Goal: Transaction & Acquisition: Download file/media

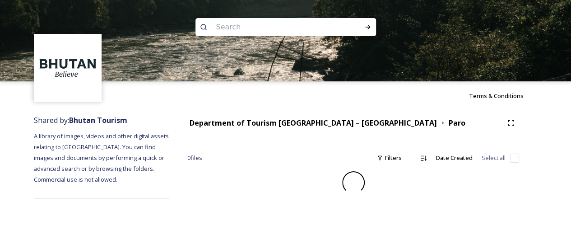
click at [256, 29] on input at bounding box center [274, 27] width 124 height 20
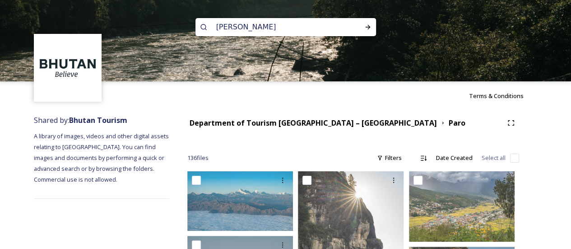
type input "[PERSON_NAME]"
click at [370, 21] on div "Run Search" at bounding box center [367, 27] width 16 height 16
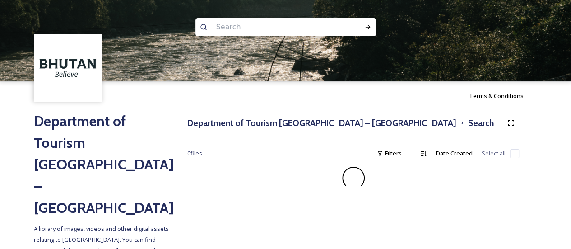
scroll to position [3, 0]
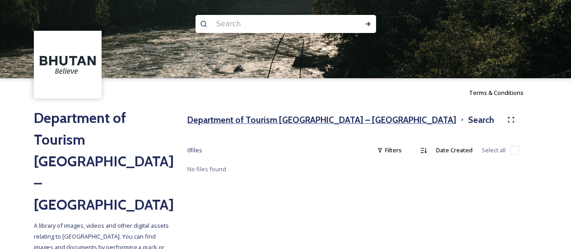
click at [252, 123] on h3 "Department of Tourism [GEOGRAPHIC_DATA] – [GEOGRAPHIC_DATA]" at bounding box center [321, 119] width 269 height 13
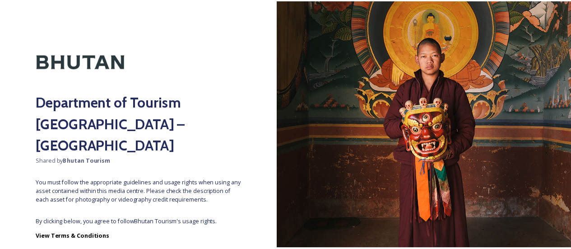
scroll to position [47, 0]
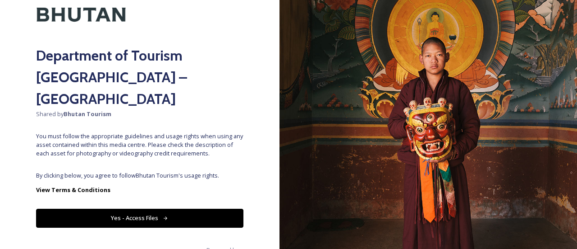
click at [156, 208] on button "Yes - Access Files" at bounding box center [139, 217] width 207 height 18
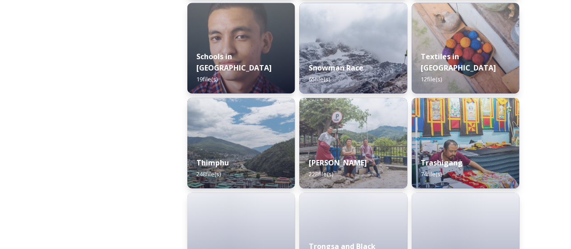
scroll to position [995, 0]
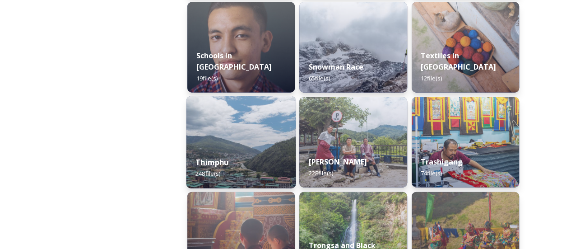
click at [251, 168] on div "Thimphu 248 file(s)" at bounding box center [241, 167] width 110 height 41
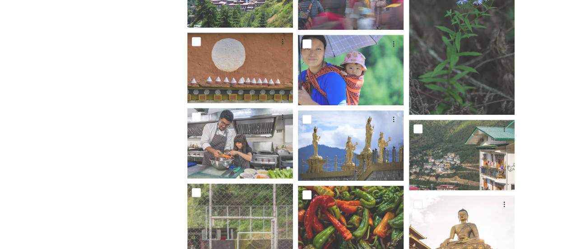
scroll to position [5514, 0]
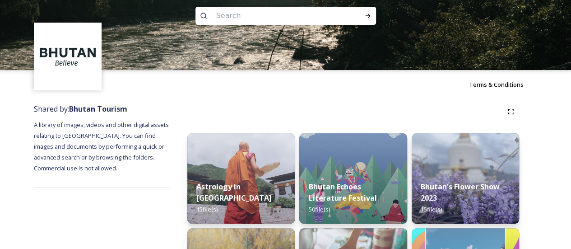
scroll to position [3, 0]
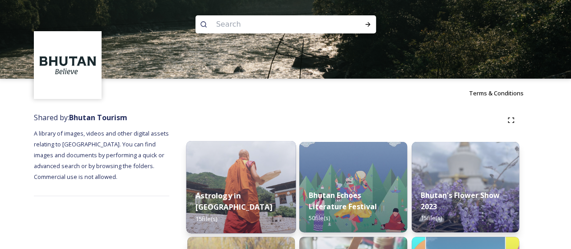
click at [235, 200] on div "Astrology in [GEOGRAPHIC_DATA] 15 file(s)" at bounding box center [241, 206] width 110 height 52
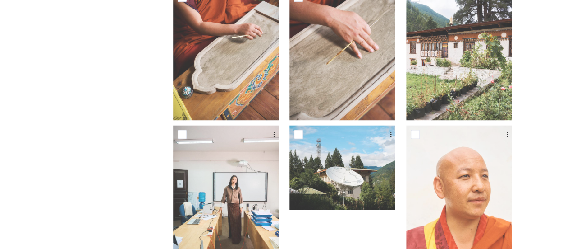
scroll to position [603, 0]
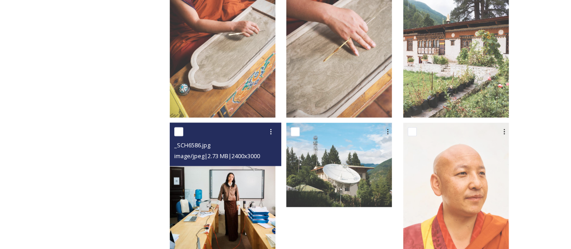
click at [257, 190] on img at bounding box center [223, 188] width 106 height 132
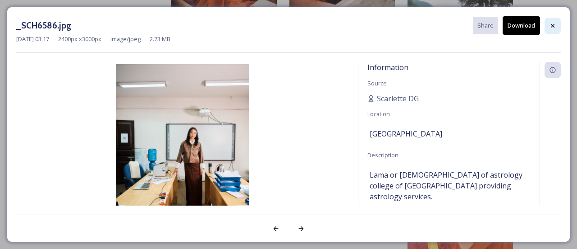
click at [553, 26] on icon at bounding box center [553, 25] width 4 height 4
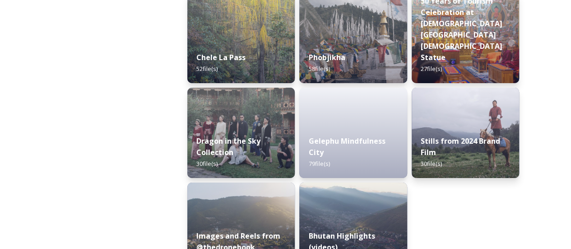
scroll to position [1605, 0]
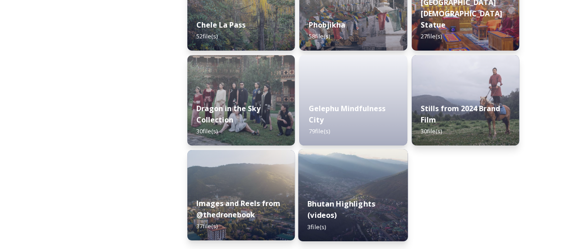
click at [357, 181] on img at bounding box center [353, 195] width 110 height 92
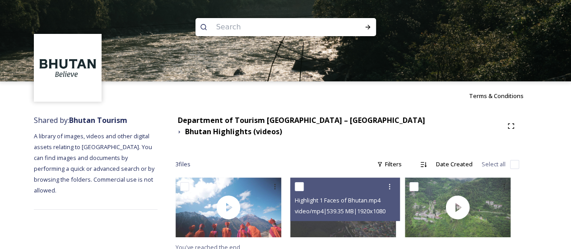
scroll to position [1, 0]
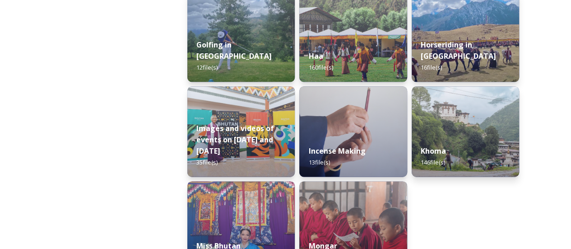
scroll to position [563, 0]
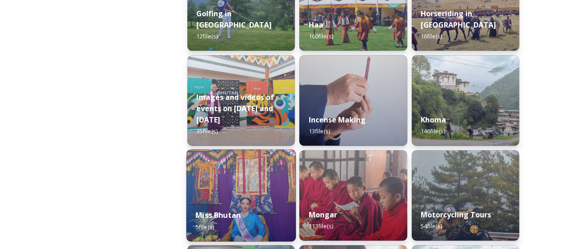
click at [272, 172] on img at bounding box center [241, 195] width 110 height 92
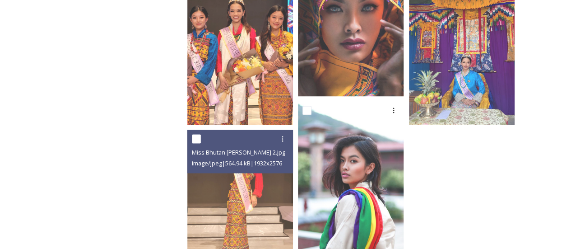
scroll to position [697, 0]
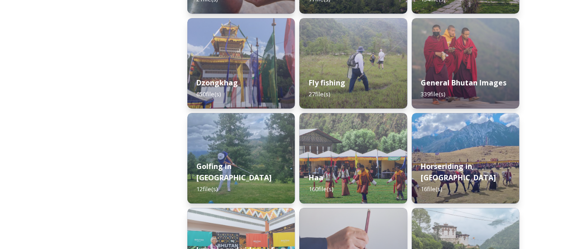
scroll to position [411, 0]
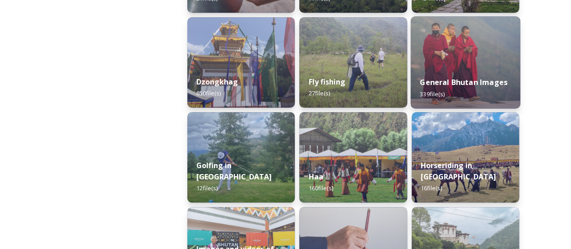
click at [463, 72] on div "General Bhutan Images 339 file(s)" at bounding box center [465, 87] width 110 height 41
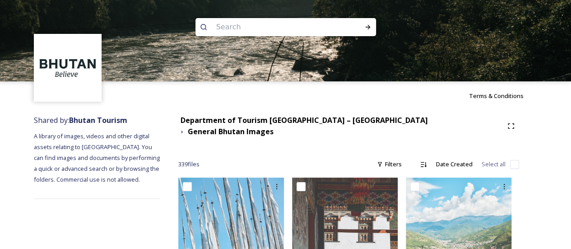
click at [312, 32] on input at bounding box center [274, 27] width 124 height 20
type input "cypress"
click at [366, 32] on div "Run Search" at bounding box center [367, 27] width 16 height 16
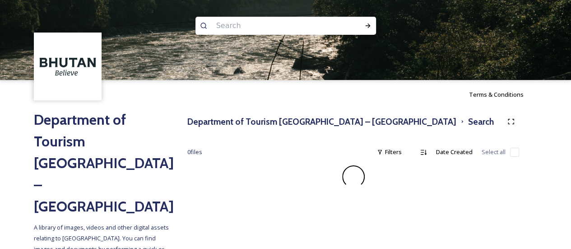
scroll to position [3, 0]
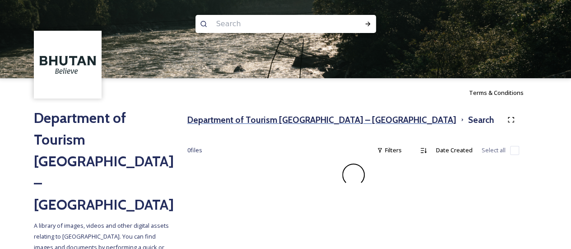
click at [292, 120] on h3 "Department of Tourism [GEOGRAPHIC_DATA] – [GEOGRAPHIC_DATA]" at bounding box center [321, 119] width 269 height 13
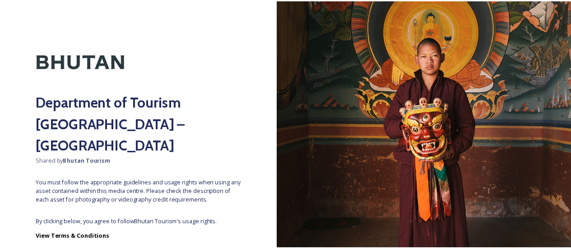
scroll to position [47, 0]
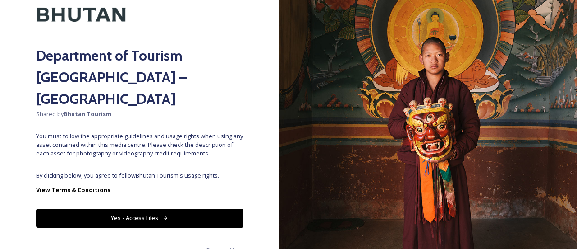
click at [158, 208] on button "Yes - Access Files" at bounding box center [139, 217] width 207 height 18
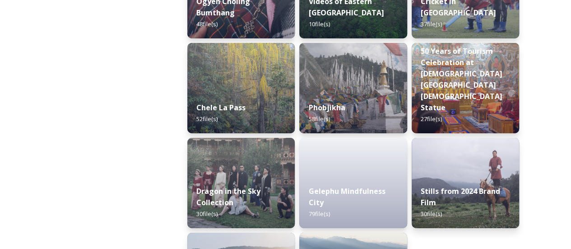
scroll to position [1523, 0]
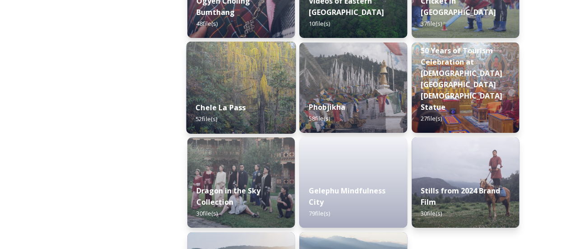
click at [267, 111] on div "Chele La Pass 52 file(s)" at bounding box center [241, 112] width 110 height 41
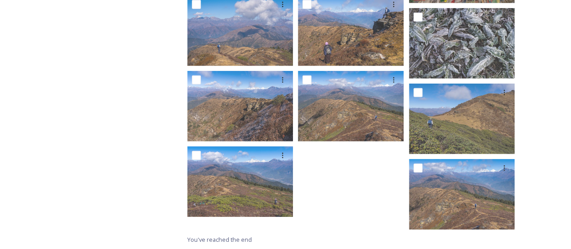
scroll to position [1291, 0]
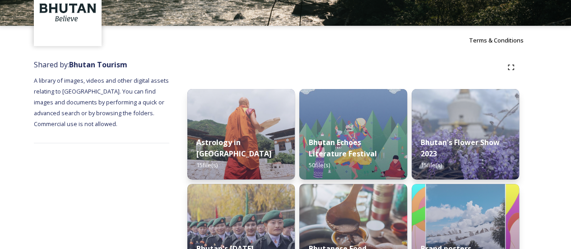
scroll to position [49, 0]
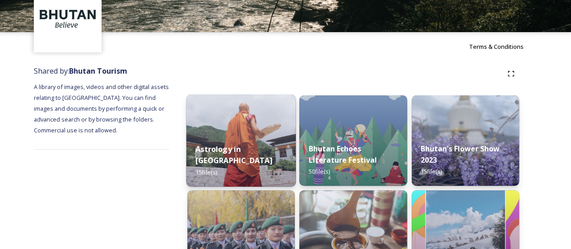
click at [245, 163] on strong "Astrology in [GEOGRAPHIC_DATA]" at bounding box center [233, 154] width 77 height 22
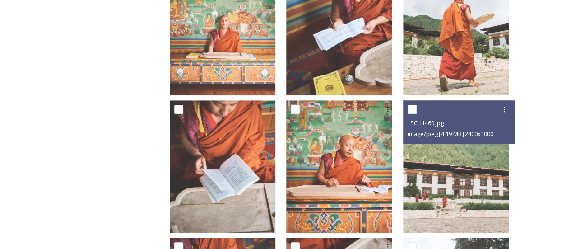
scroll to position [350, 0]
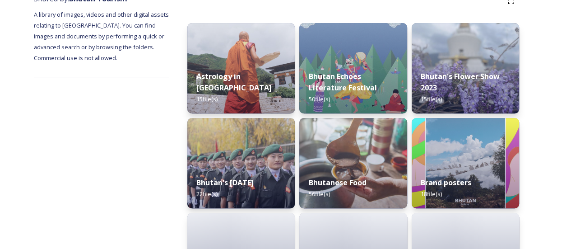
scroll to position [129, 0]
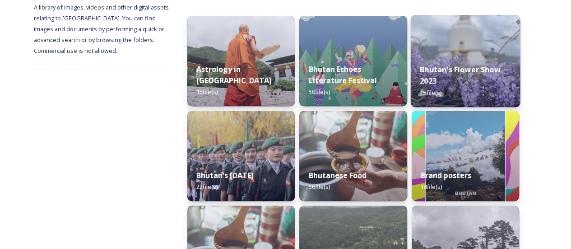
click at [456, 44] on img at bounding box center [465, 61] width 110 height 92
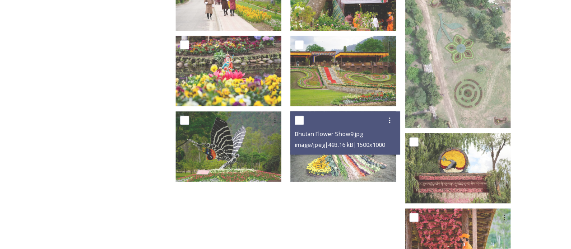
scroll to position [410, 0]
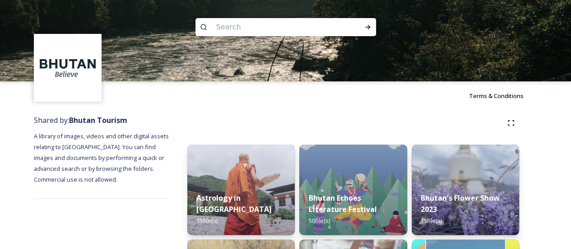
scroll to position [218, 0]
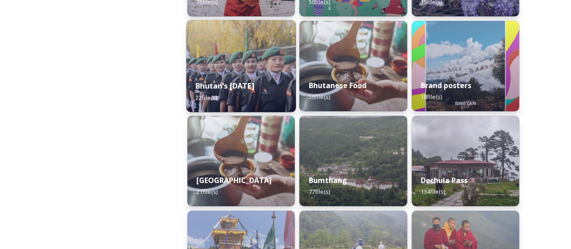
click at [254, 81] on strong "Bhutan's [DATE]" at bounding box center [224, 86] width 59 height 10
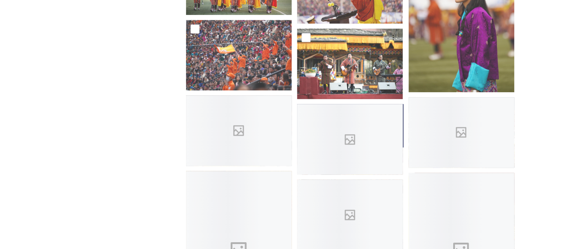
scroll to position [472, 0]
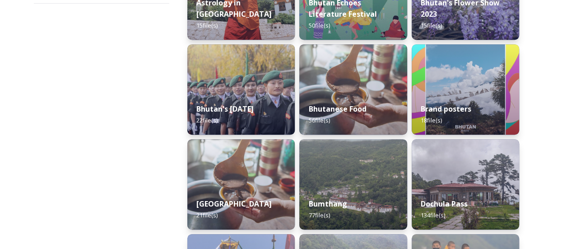
scroll to position [194, 0]
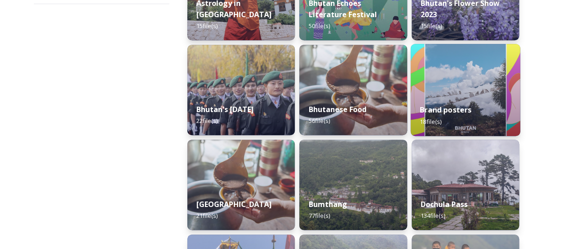
click at [477, 122] on div "Brand posters 18 file(s)" at bounding box center [465, 115] width 110 height 41
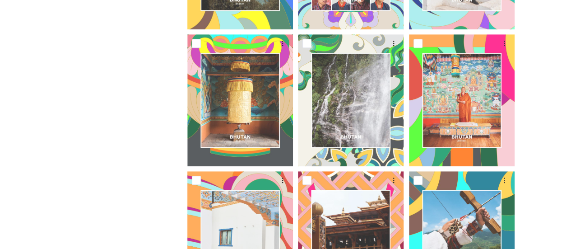
scroll to position [284, 0]
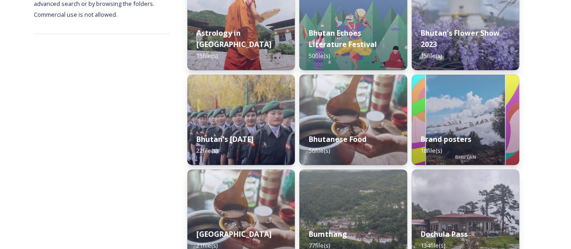
scroll to position [184, 0]
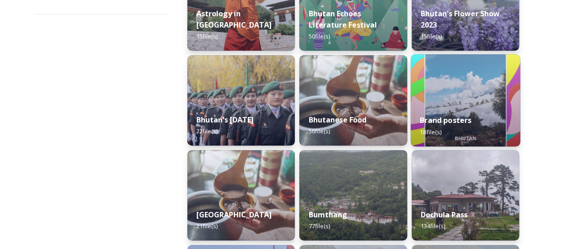
click at [453, 134] on div "Brand posters 18 file(s)" at bounding box center [465, 125] width 110 height 41
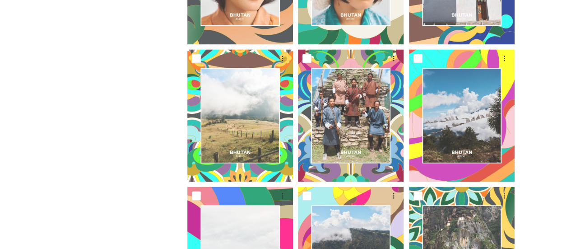
scroll to position [759, 0]
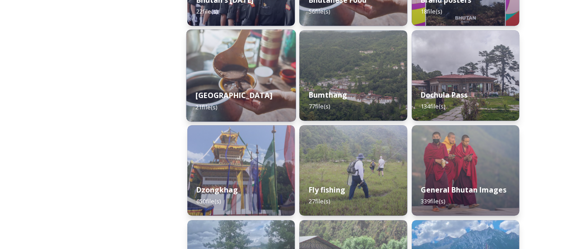
scroll to position [306, 0]
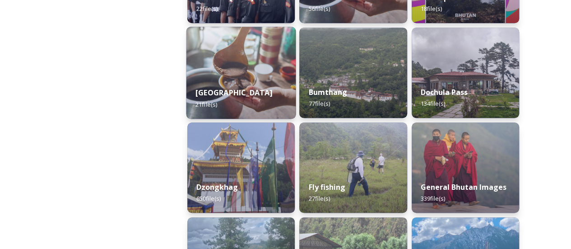
click at [264, 78] on div "[GEOGRAPHIC_DATA] 21 file(s)" at bounding box center [241, 98] width 110 height 41
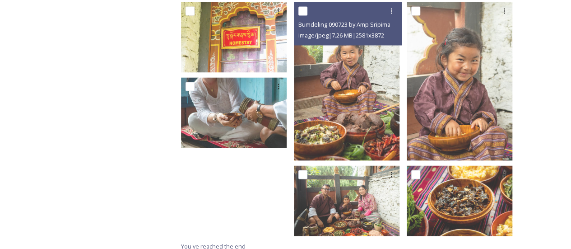
scroll to position [728, 0]
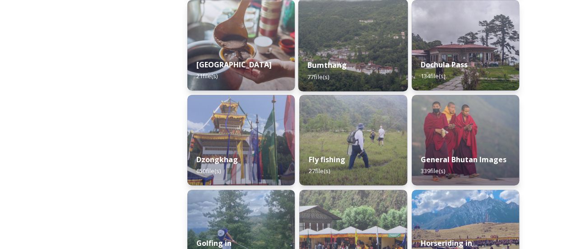
scroll to position [338, 0]
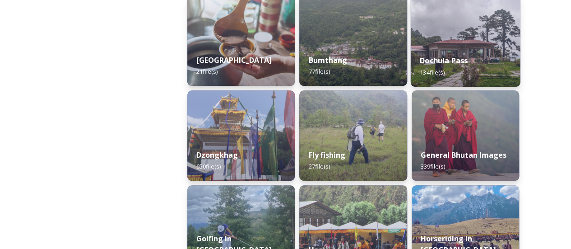
click at [502, 33] on img at bounding box center [465, 41] width 110 height 92
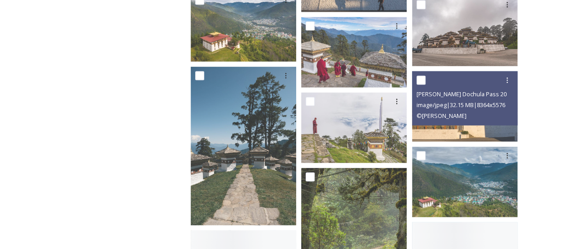
scroll to position [857, 0]
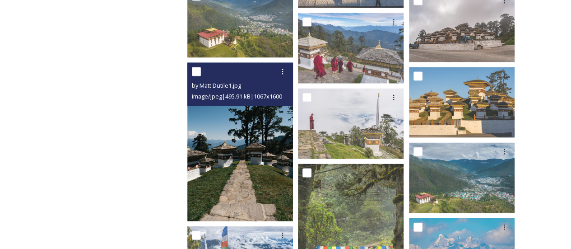
click at [250, 120] on img at bounding box center [240, 142] width 106 height 158
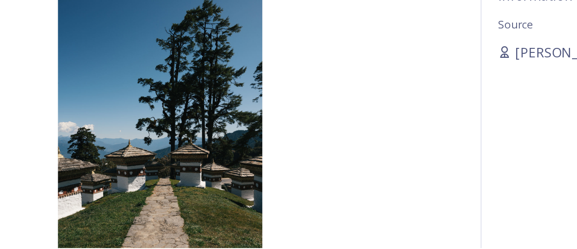
click at [210, 154] on img at bounding box center [182, 147] width 333 height 167
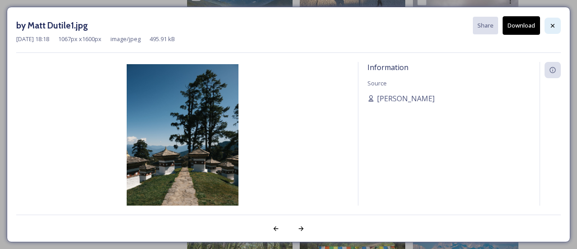
click at [554, 23] on icon at bounding box center [553, 25] width 4 height 4
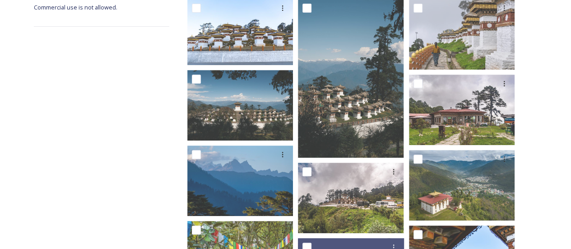
scroll to position [170, 0]
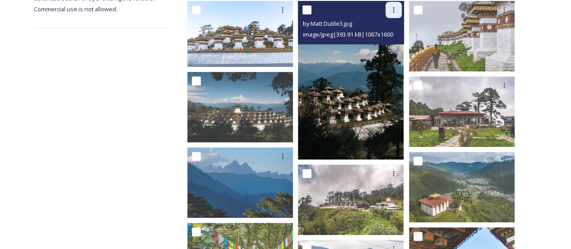
click at [391, 6] on div at bounding box center [393, 10] width 16 height 16
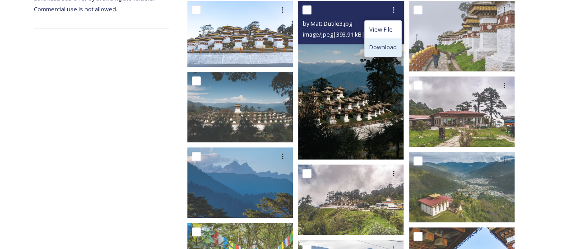
click at [394, 46] on span "Download" at bounding box center [383, 47] width 28 height 9
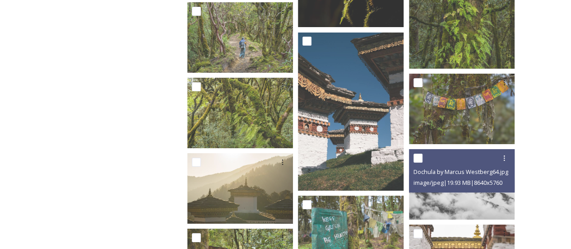
scroll to position [1713, 0]
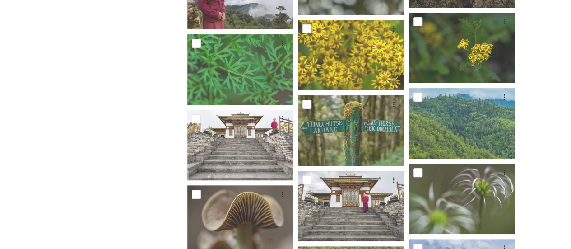
scroll to position [3461, 0]
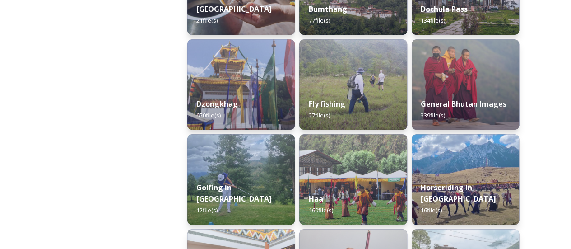
scroll to position [393, 0]
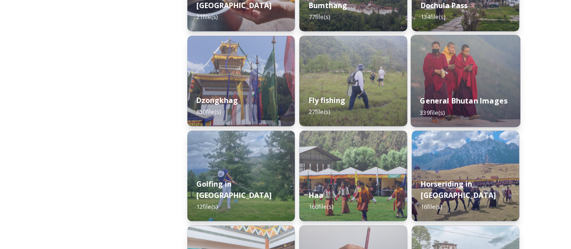
click at [488, 83] on img at bounding box center [465, 81] width 110 height 92
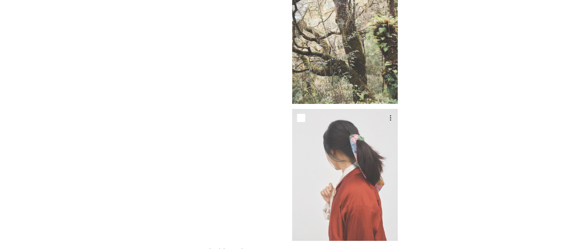
scroll to position [13412, 0]
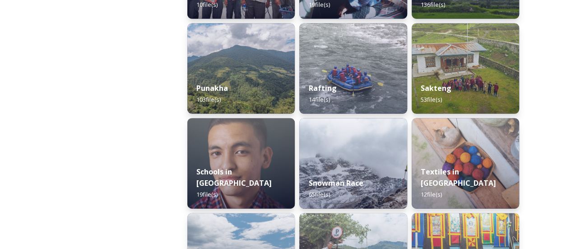
scroll to position [883, 0]
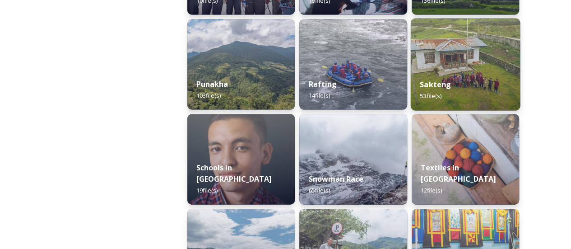
click at [480, 65] on img at bounding box center [465, 64] width 110 height 92
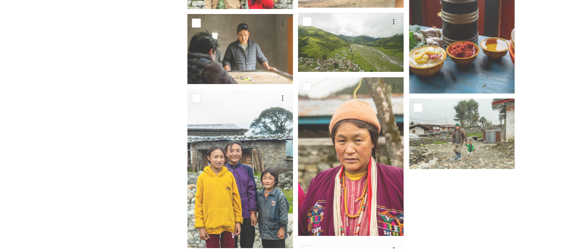
scroll to position [1598, 0]
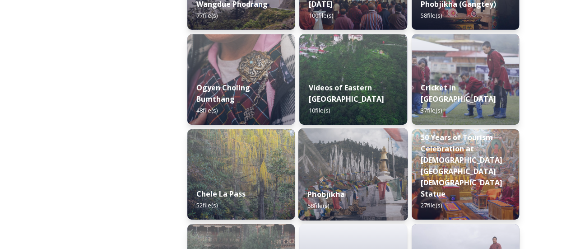
scroll to position [1430, 0]
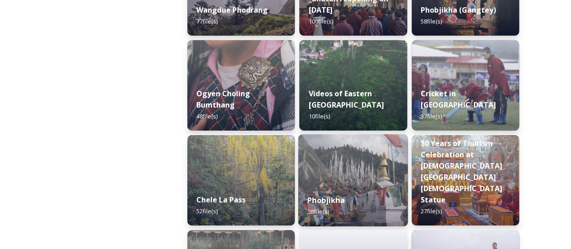
click at [352, 183] on img at bounding box center [353, 180] width 110 height 92
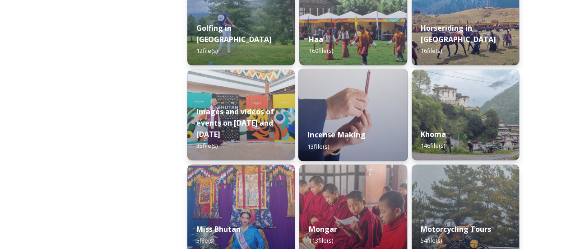
scroll to position [549, 0]
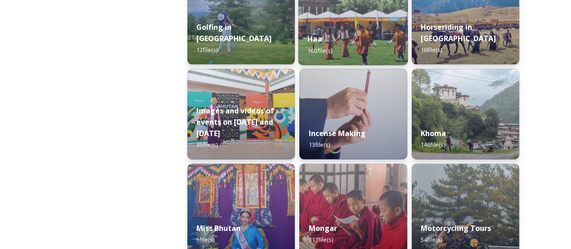
click at [382, 31] on div "Haa 160 file(s)" at bounding box center [353, 44] width 110 height 41
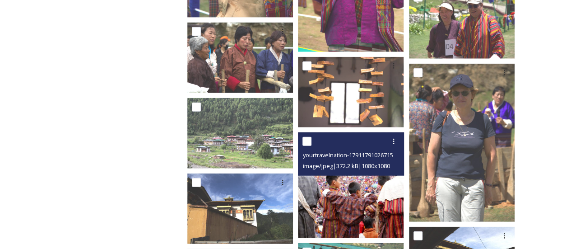
scroll to position [4462, 0]
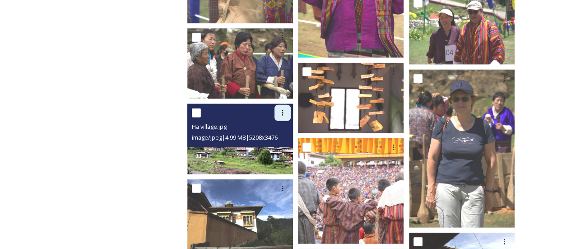
click at [283, 106] on div at bounding box center [282, 113] width 16 height 16
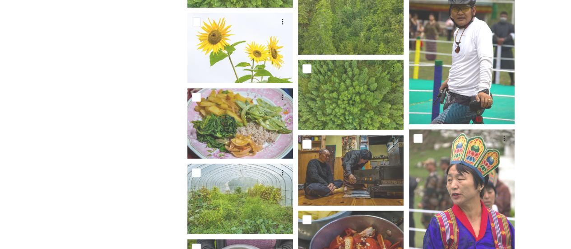
scroll to position [3699, 0]
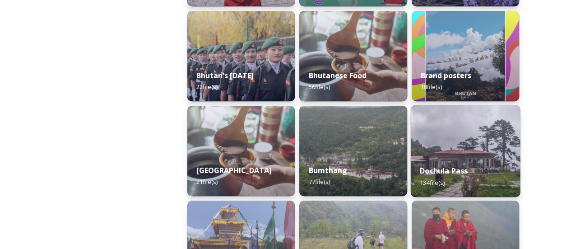
scroll to position [227, 0]
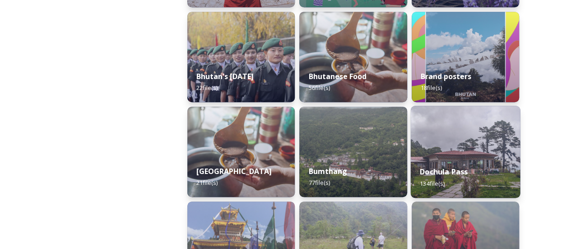
click at [457, 143] on img at bounding box center [465, 152] width 110 height 92
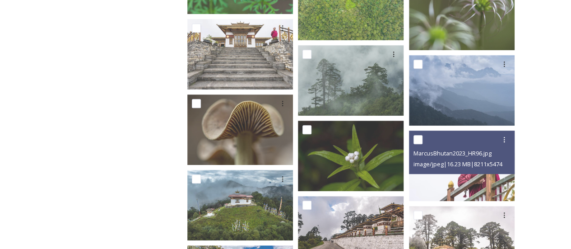
scroll to position [3646, 0]
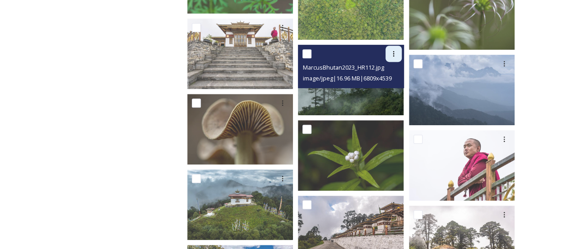
click at [397, 55] on div at bounding box center [393, 54] width 16 height 16
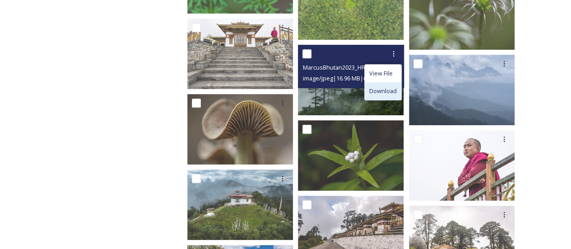
click at [391, 92] on span "Download" at bounding box center [383, 91] width 28 height 9
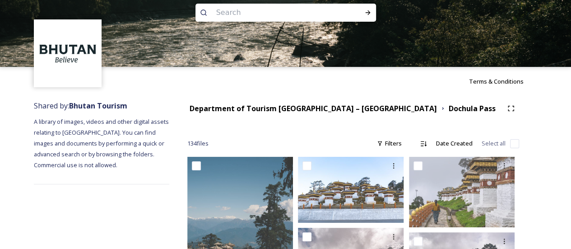
scroll to position [0, 0]
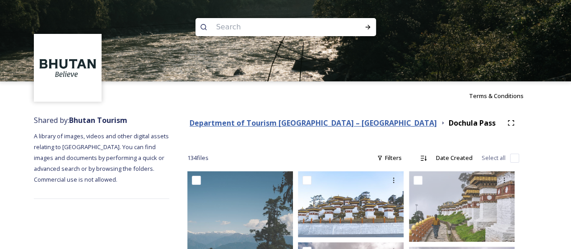
click at [239, 118] on strong "Department of Tourism [GEOGRAPHIC_DATA] – [GEOGRAPHIC_DATA]" at bounding box center [312, 123] width 247 height 10
click at [247, 124] on strong "Department of Tourism [GEOGRAPHIC_DATA] – [GEOGRAPHIC_DATA]" at bounding box center [312, 123] width 247 height 10
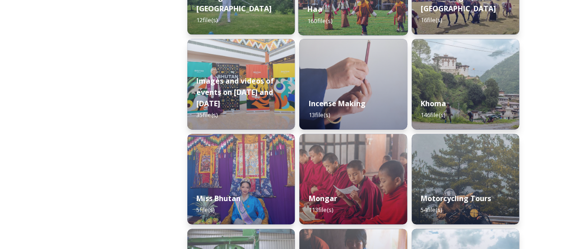
scroll to position [682, 0]
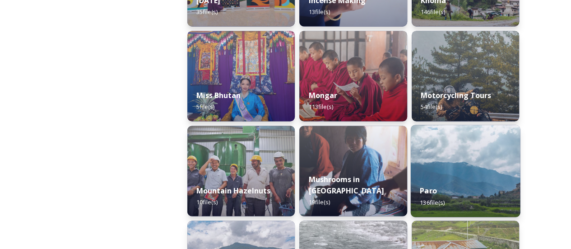
click at [419, 152] on img at bounding box center [465, 170] width 110 height 92
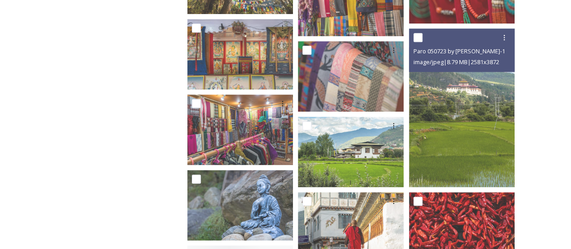
scroll to position [2243, 0]
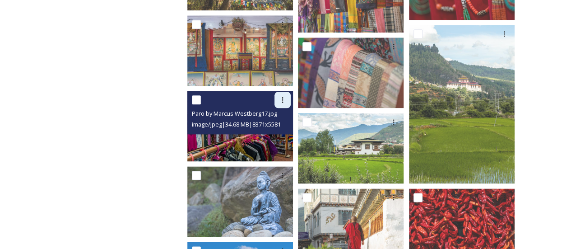
click at [286, 95] on div at bounding box center [282, 100] width 16 height 16
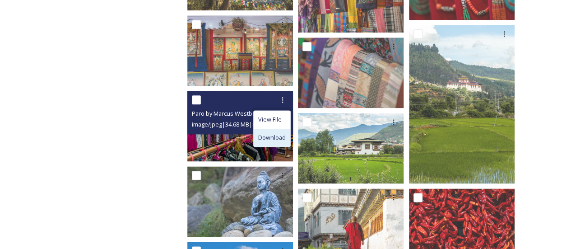
click at [276, 140] on span "Download" at bounding box center [272, 137] width 28 height 9
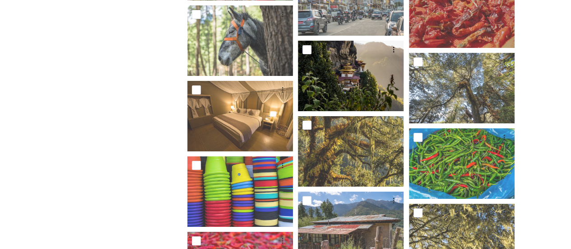
scroll to position [3371, 0]
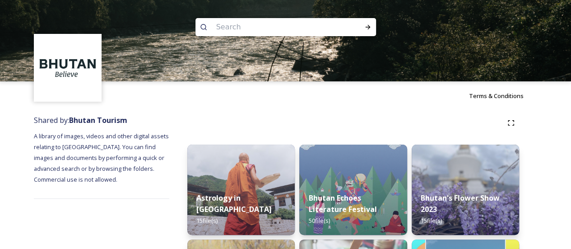
scroll to position [97, 0]
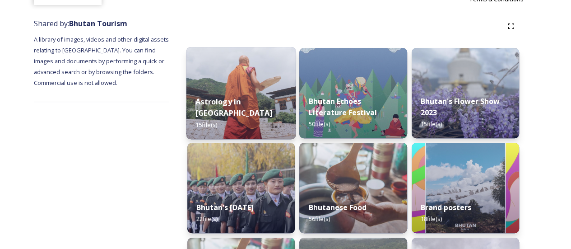
click at [250, 111] on strong "Astrology in [GEOGRAPHIC_DATA]" at bounding box center [233, 107] width 77 height 22
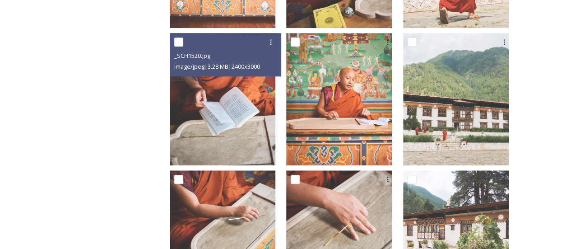
scroll to position [410, 0]
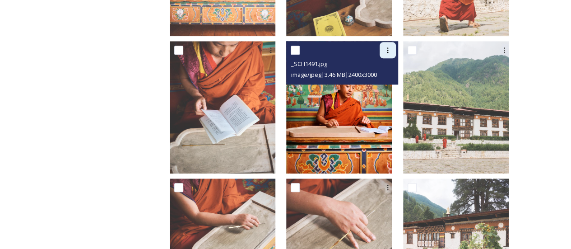
click at [391, 46] on icon at bounding box center [387, 49] width 7 height 7
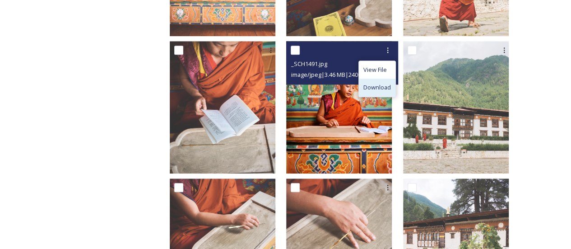
click at [392, 78] on div "Download" at bounding box center [377, 87] width 37 height 18
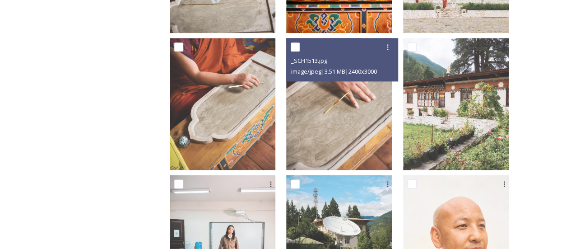
scroll to position [622, 0]
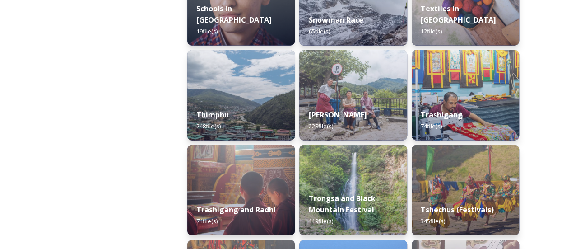
scroll to position [1042, 0]
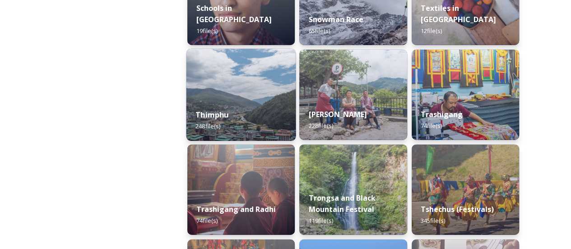
click at [228, 120] on div "Thimphu 248 file(s)" at bounding box center [241, 120] width 110 height 41
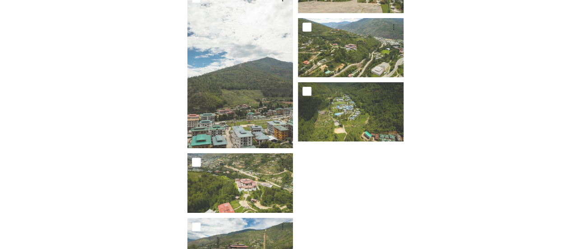
scroll to position [6853, 0]
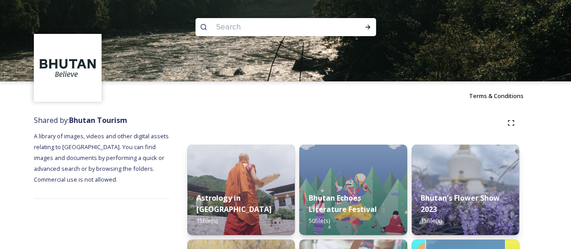
click at [234, 28] on input at bounding box center [274, 27] width 124 height 20
type input "[PERSON_NAME]"
click at [370, 24] on icon at bounding box center [367, 26] width 7 height 7
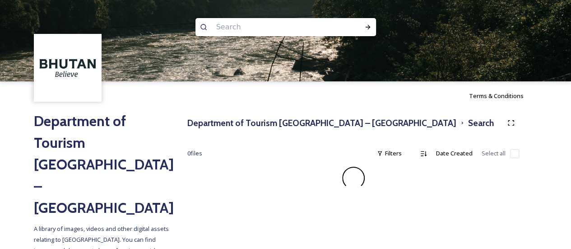
scroll to position [3, 0]
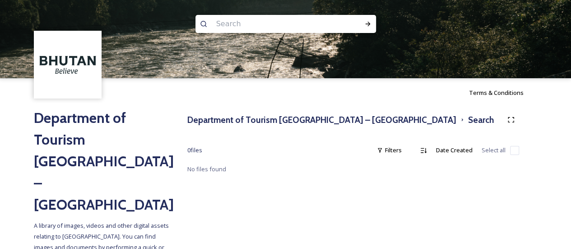
click at [301, 30] on input at bounding box center [274, 24] width 124 height 20
click at [294, 115] on h3 "Department of Tourism [GEOGRAPHIC_DATA] – [GEOGRAPHIC_DATA]" at bounding box center [321, 119] width 269 height 13
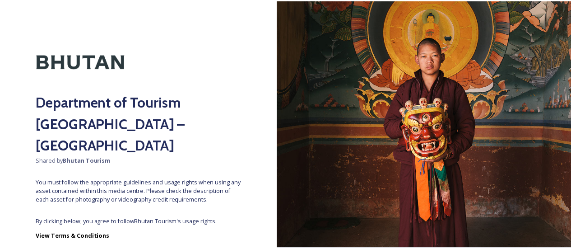
scroll to position [47, 0]
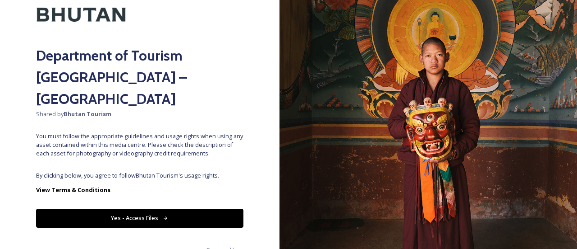
drag, startPoint x: 180, startPoint y: 206, endPoint x: 175, endPoint y: 203, distance: 5.9
click at [175, 203] on div "Department of Tourism [GEOGRAPHIC_DATA] – Brand Centre Shared by Bhutan Tourism…" at bounding box center [140, 124] width 280 height 249
click at [175, 208] on button "Yes - Access Files" at bounding box center [139, 217] width 207 height 18
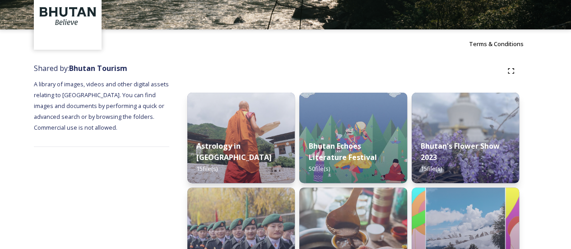
scroll to position [83, 0]
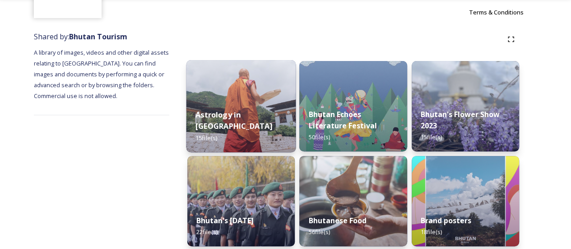
click at [283, 145] on div "Astrology in [GEOGRAPHIC_DATA] 15 file(s)" at bounding box center [241, 126] width 110 height 52
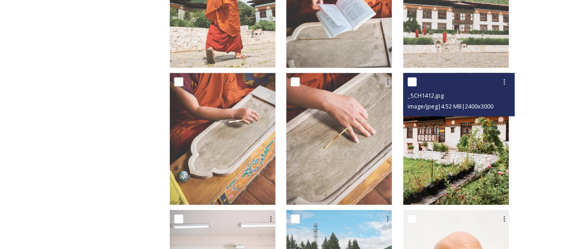
scroll to position [504, 0]
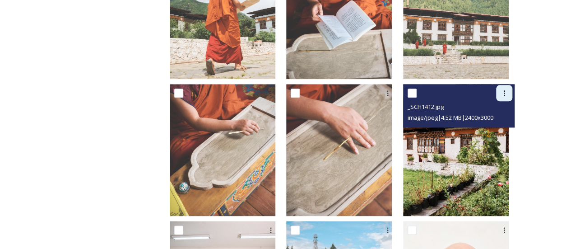
click at [502, 89] on icon at bounding box center [503, 92] width 7 height 7
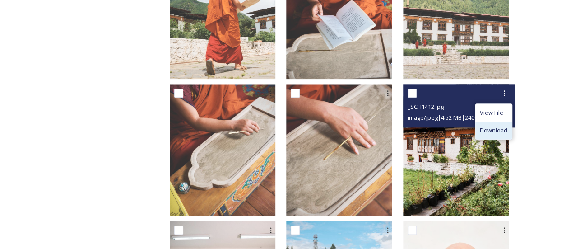
click at [486, 127] on span "Download" at bounding box center [493, 130] width 28 height 9
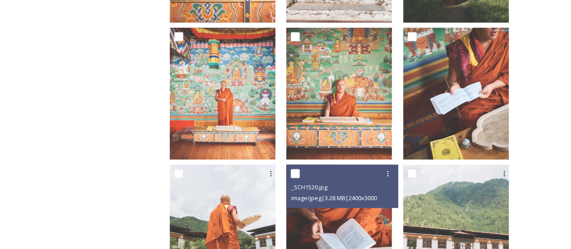
scroll to position [287, 0]
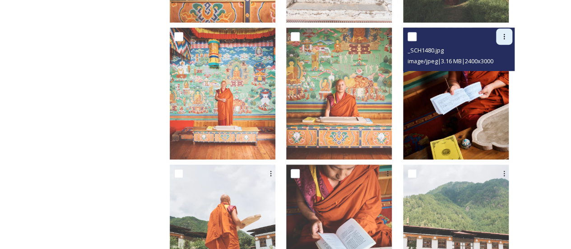
click at [505, 33] on icon at bounding box center [503, 36] width 7 height 7
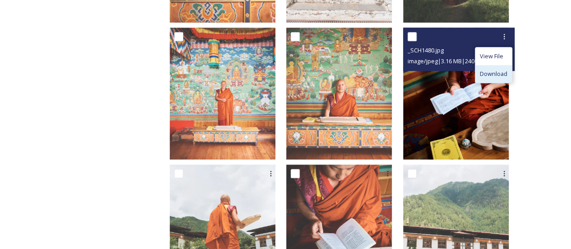
click at [496, 69] on span "Download" at bounding box center [493, 73] width 28 height 9
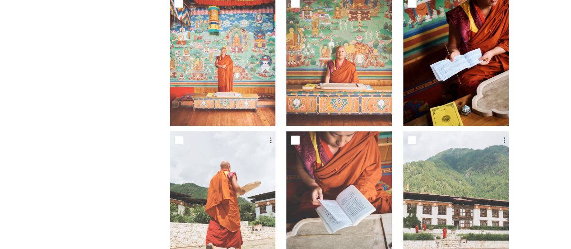
scroll to position [266, 0]
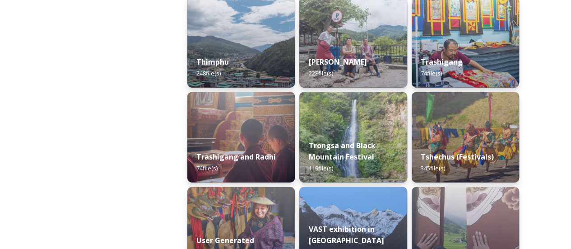
scroll to position [1092, 0]
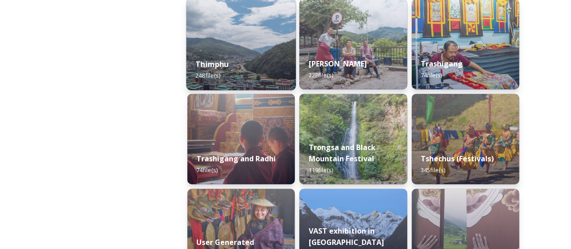
click at [291, 69] on div "Thimphu 248 file(s)" at bounding box center [241, 69] width 110 height 41
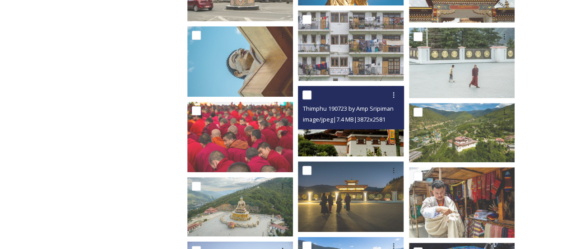
scroll to position [3984, 0]
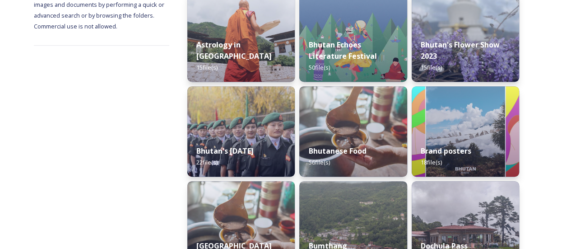
scroll to position [153, 0]
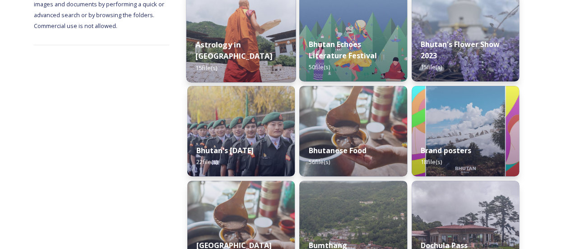
click at [258, 62] on div "Astrology in [GEOGRAPHIC_DATA] 15 file(s)" at bounding box center [241, 56] width 110 height 52
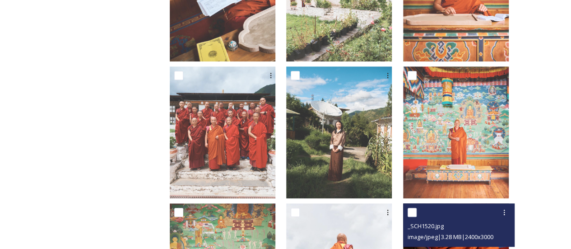
scroll to position [246, 0]
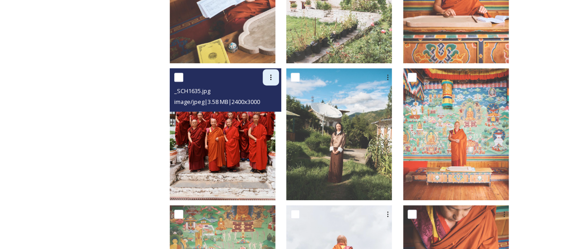
click at [278, 73] on div at bounding box center [270, 77] width 16 height 16
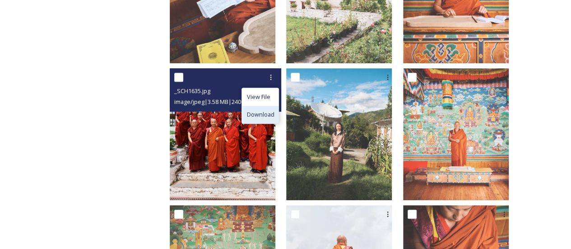
click at [274, 110] on span "Download" at bounding box center [260, 114] width 28 height 9
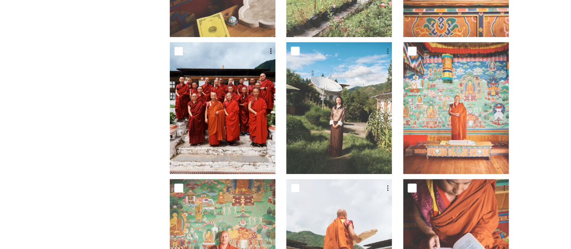
scroll to position [268, 0]
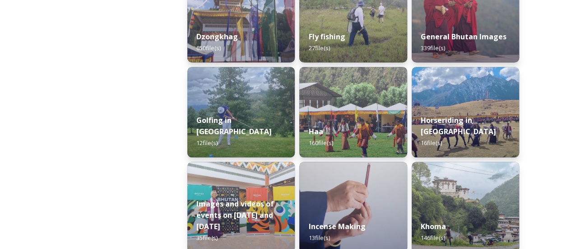
scroll to position [370, 0]
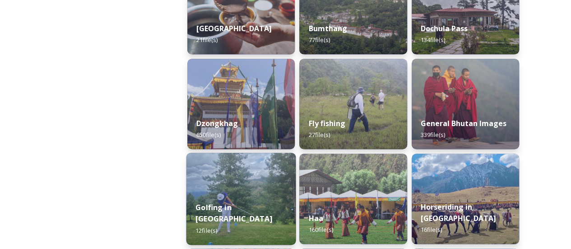
click at [203, 225] on div "Golfing in [GEOGRAPHIC_DATA] 12 file(s)" at bounding box center [241, 218] width 110 height 52
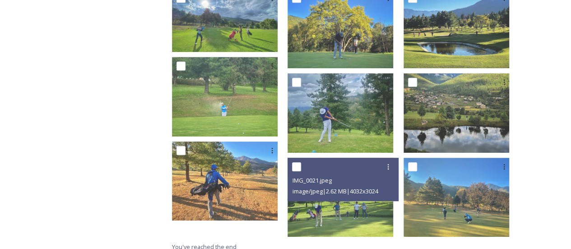
scroll to position [273, 0]
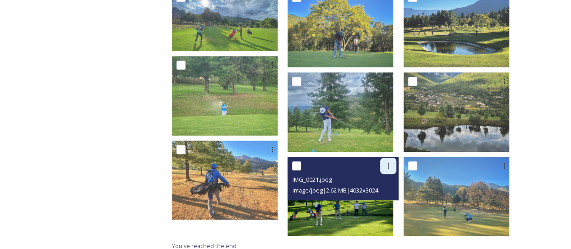
click at [388, 162] on div at bounding box center [388, 165] width 16 height 16
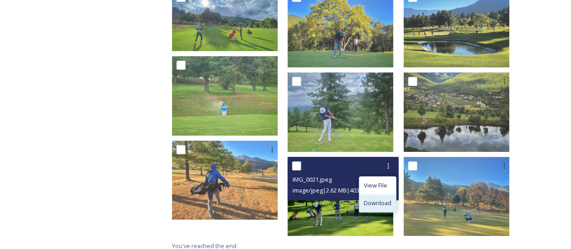
click at [385, 198] on span "Download" at bounding box center [378, 202] width 28 height 9
